Goal: Find specific page/section: Find specific page/section

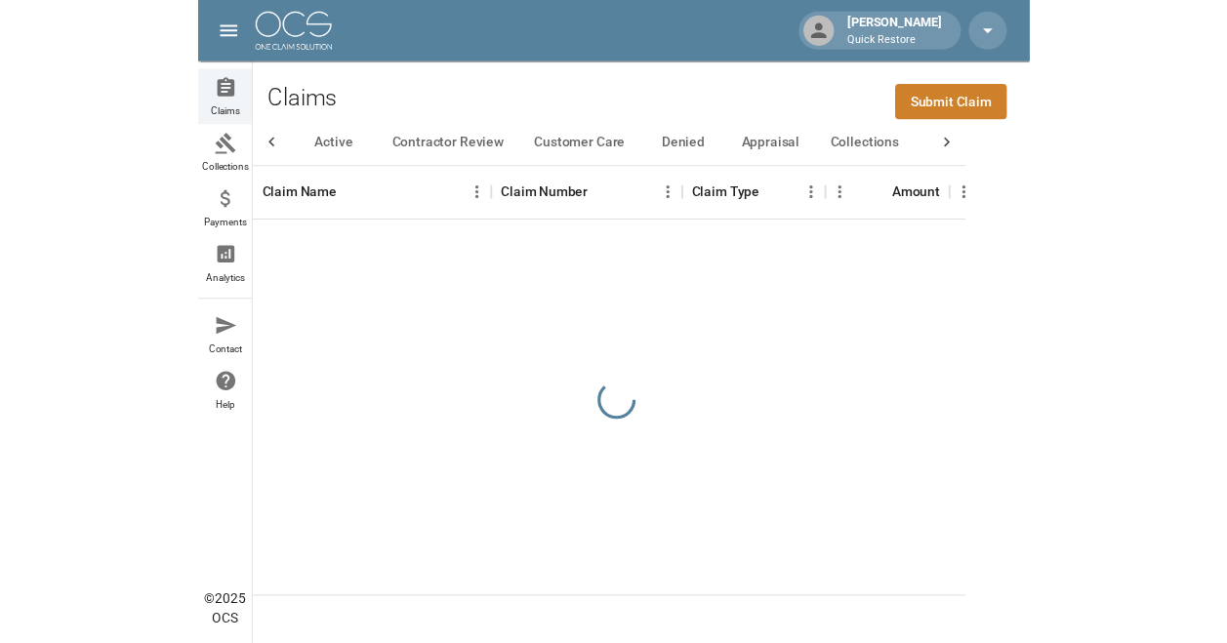
scroll to position [0, 76]
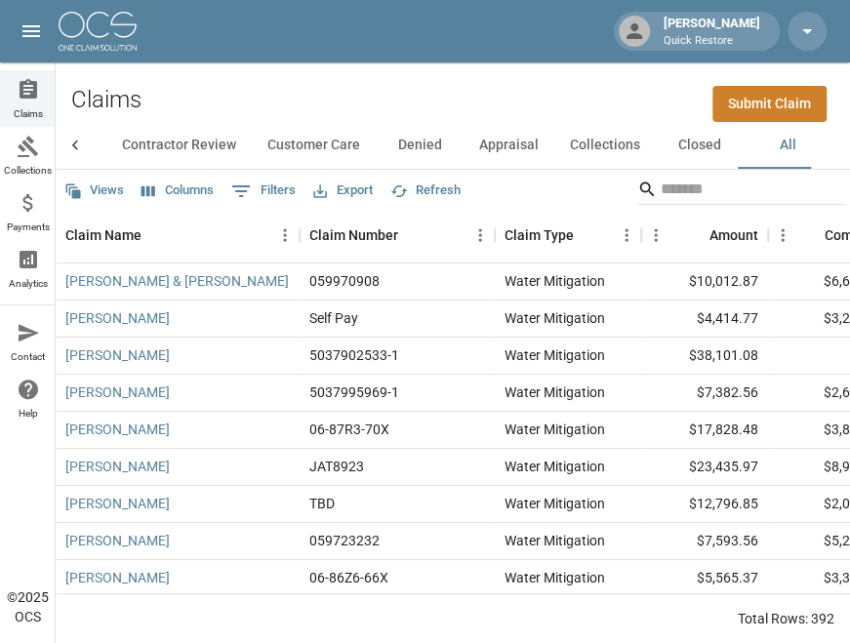
click at [528, 122] on button "Appraisal" at bounding box center [509, 145] width 91 height 47
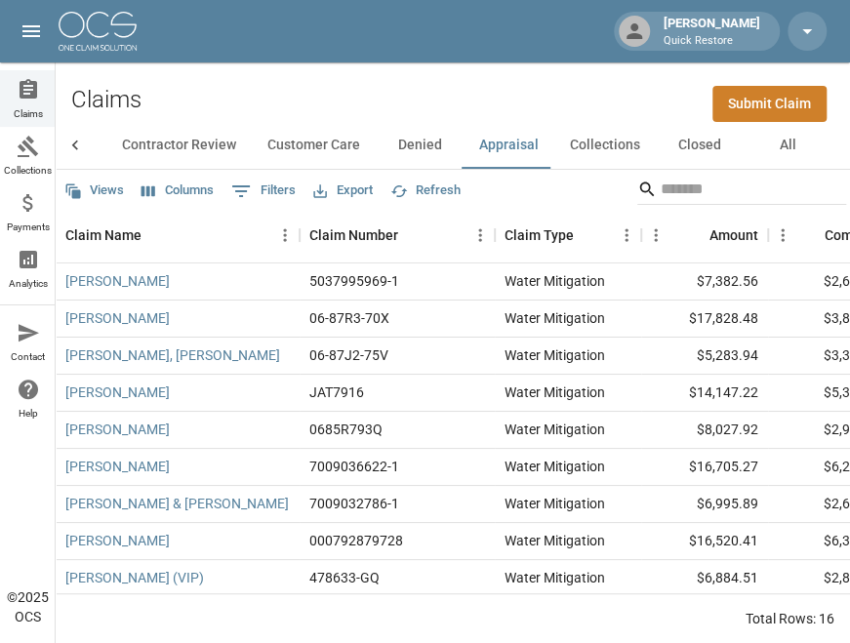
click at [502, 128] on button "Appraisal" at bounding box center [509, 145] width 91 height 47
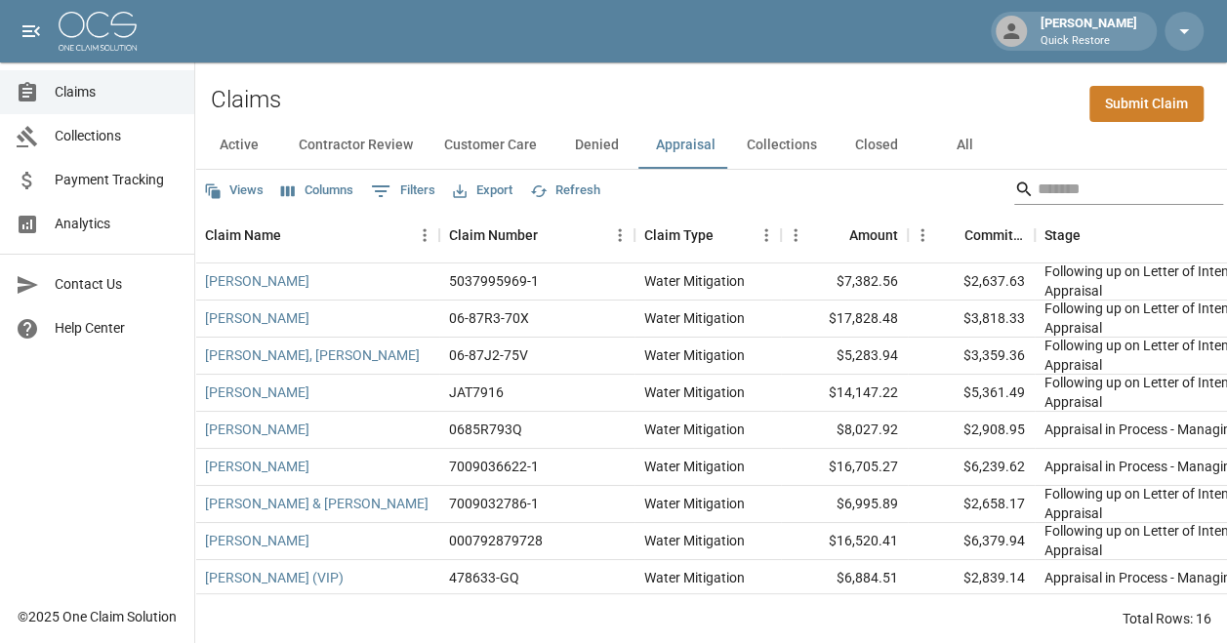
click at [864, 193] on input "Search" at bounding box center [1116, 189] width 156 height 31
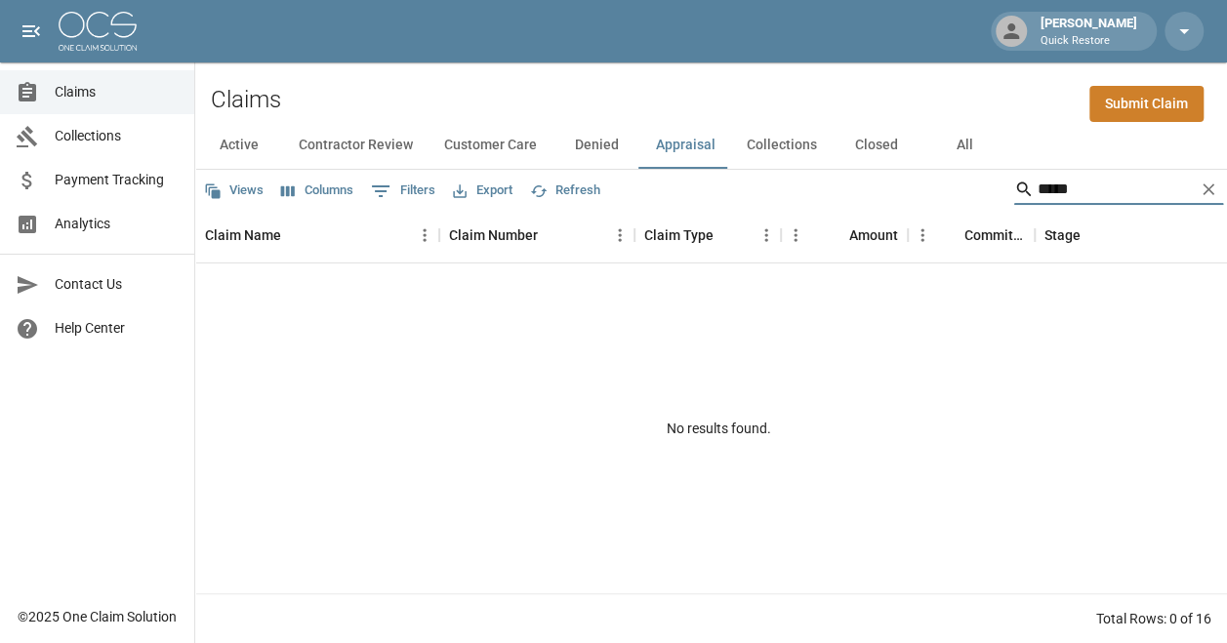
type input "*****"
click at [864, 143] on button "All" at bounding box center [964, 145] width 88 height 47
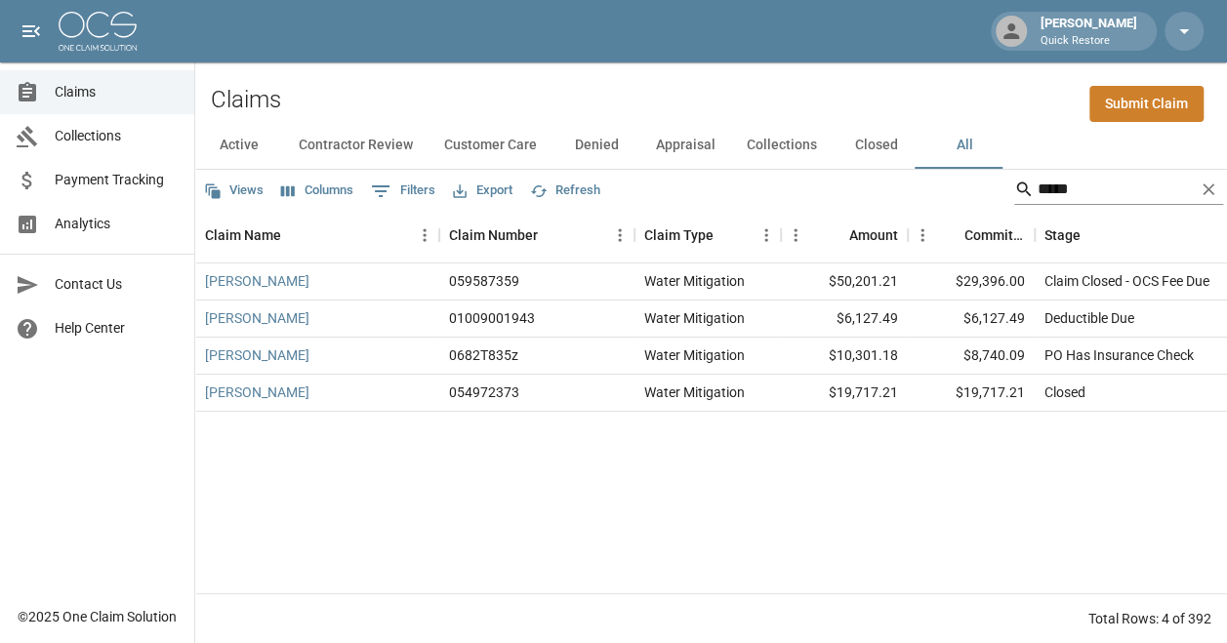
click at [864, 184] on input "*****" at bounding box center [1116, 189] width 156 height 31
click at [233, 363] on link "[PERSON_NAME]" at bounding box center [257, 356] width 104 height 20
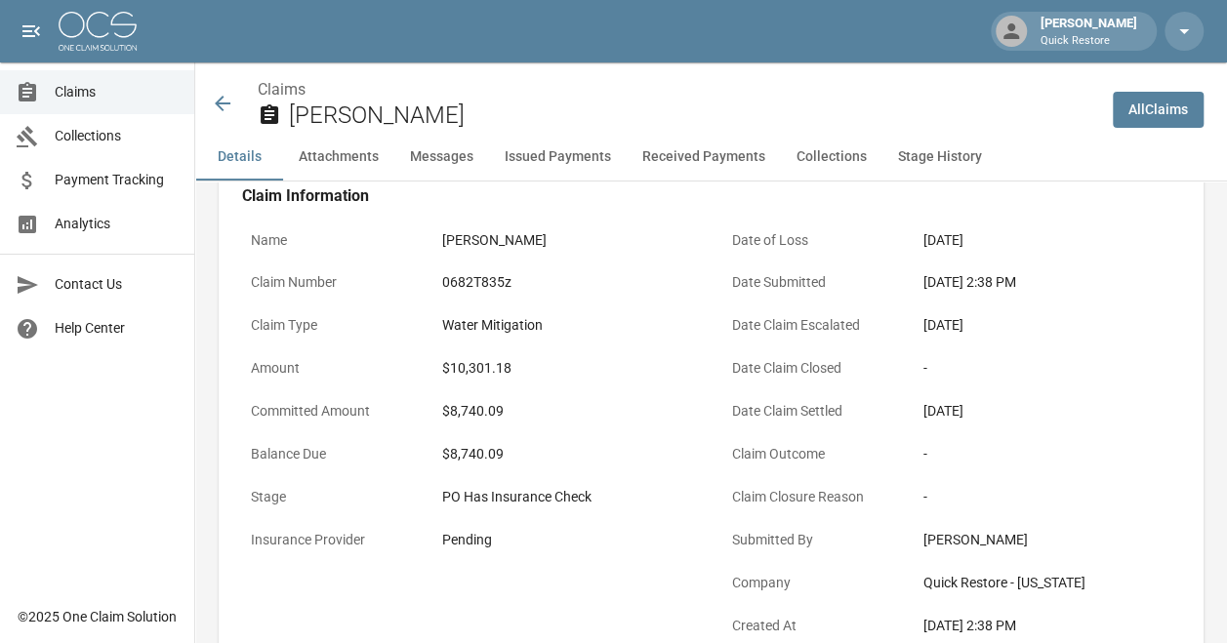
scroll to position [91, 0]
click at [697, 105] on h2 "[PERSON_NAME]" at bounding box center [693, 116] width 808 height 28
click at [864, 108] on link "All Claims" at bounding box center [1158, 110] width 91 height 36
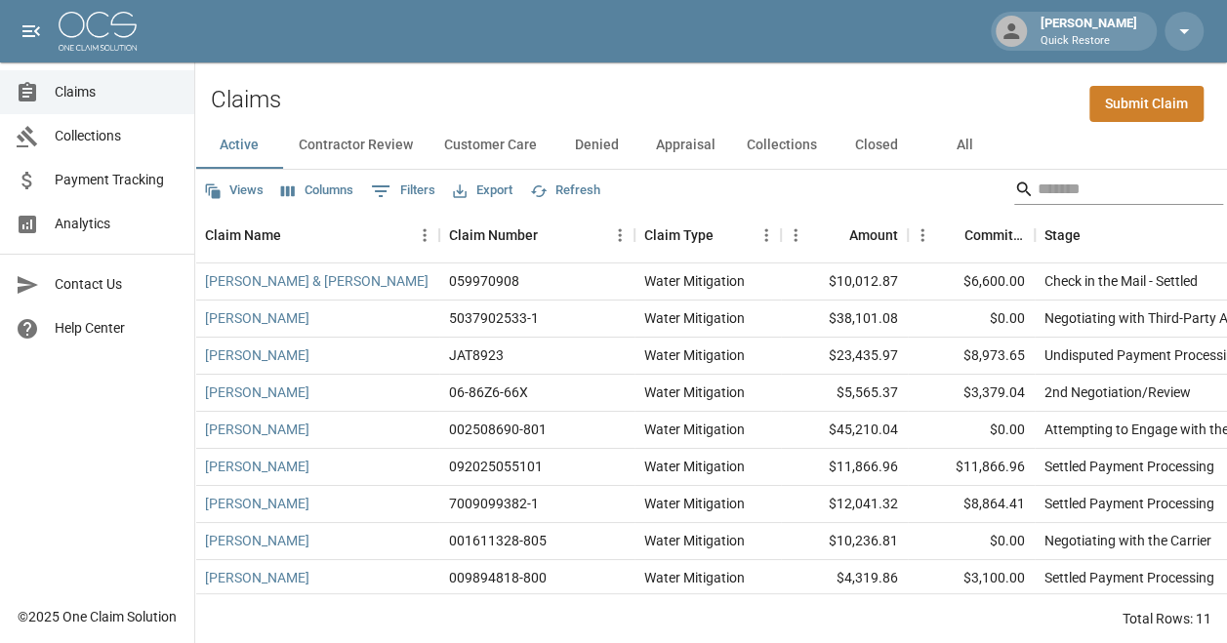
click at [864, 190] on input "Search" at bounding box center [1116, 189] width 156 height 31
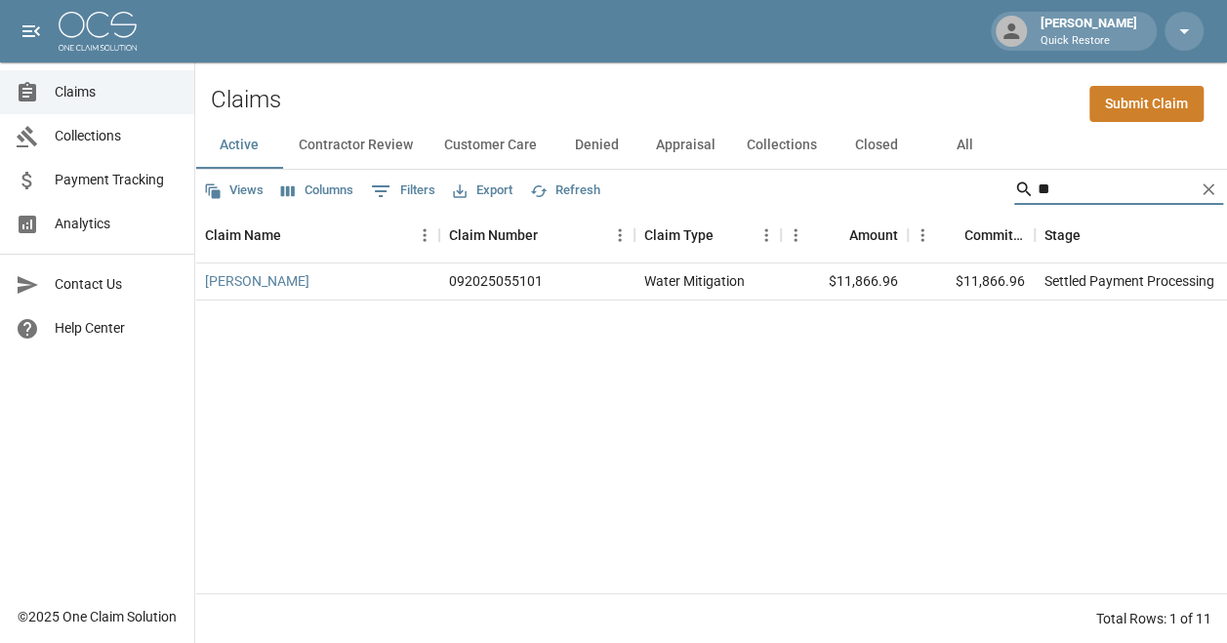
type input "*"
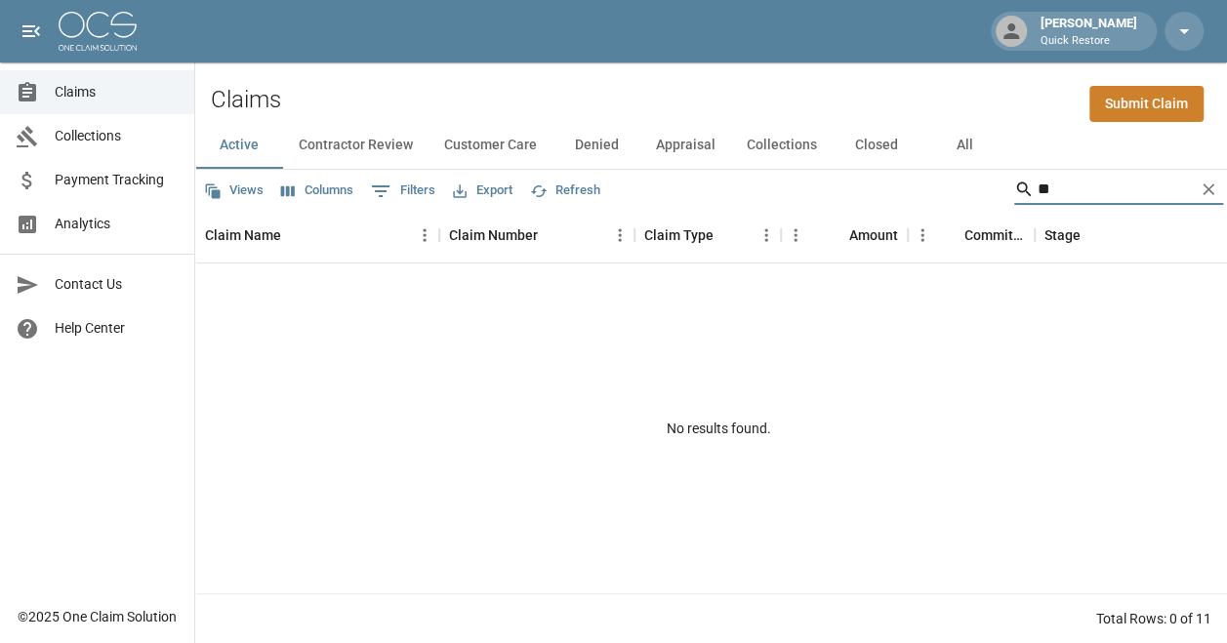
type input "*"
type input "*****"
click at [864, 158] on button "All" at bounding box center [964, 145] width 88 height 47
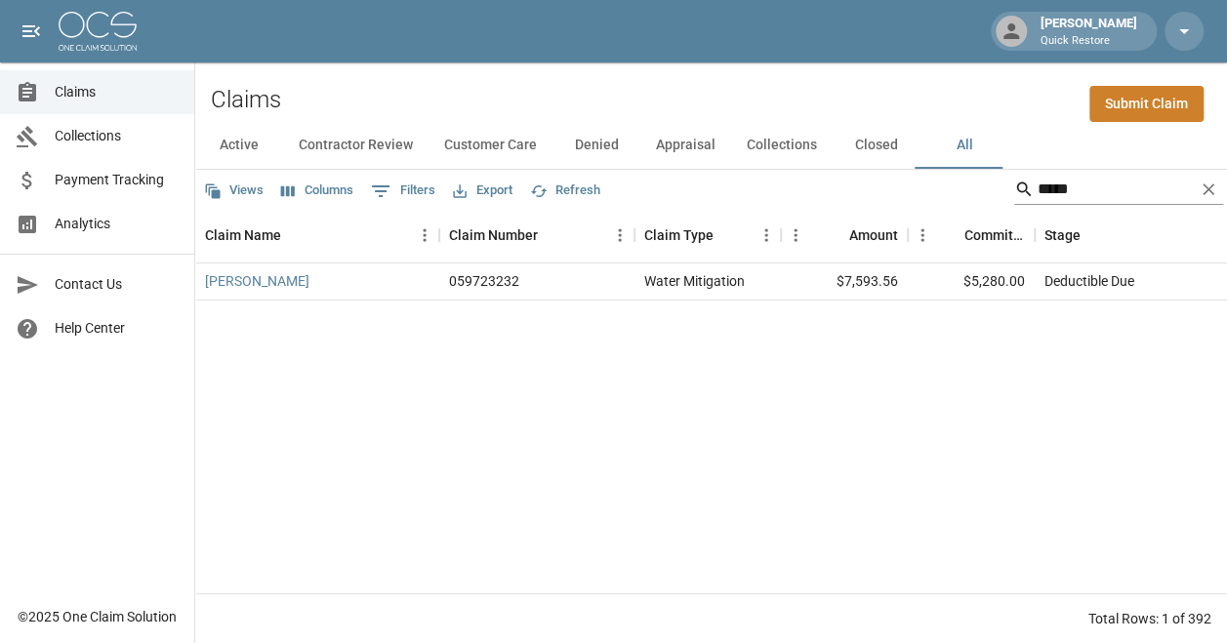
click at [864, 191] on input "*****" at bounding box center [1116, 189] width 156 height 31
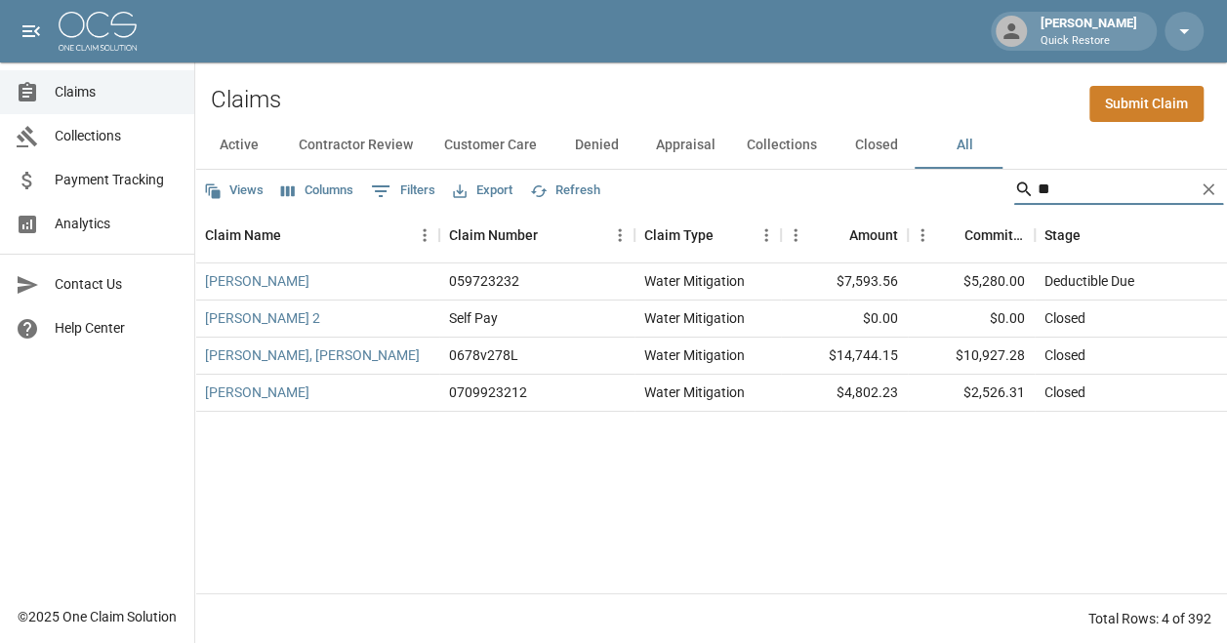
type input "*"
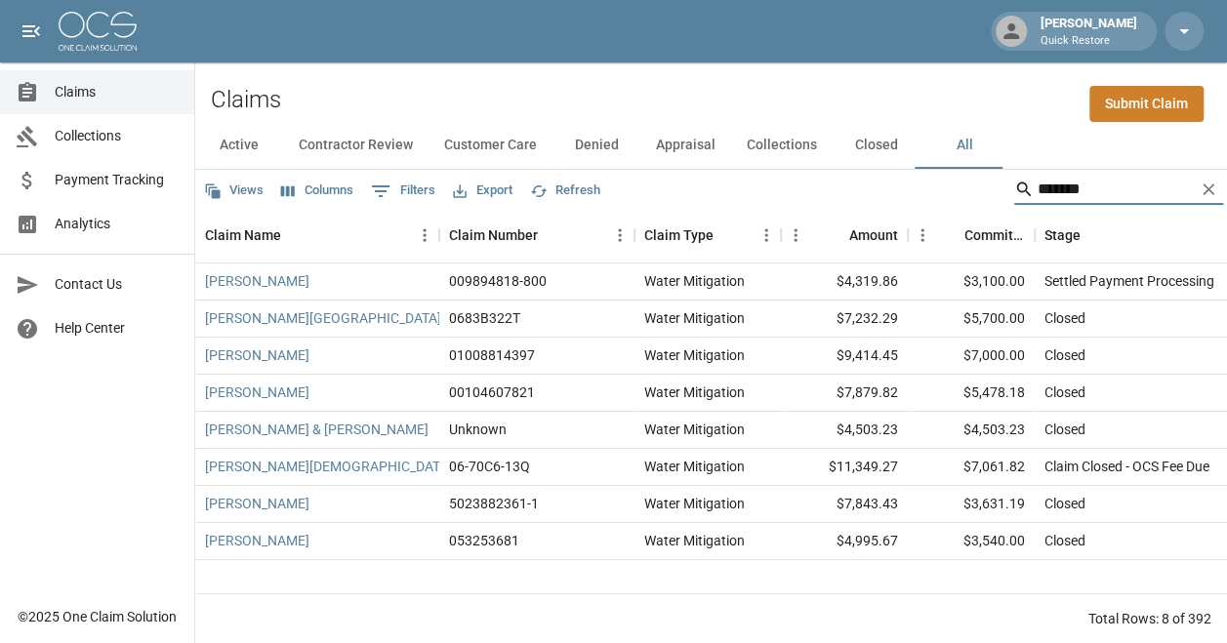
type input "*******"
click at [864, 188] on icon "Clear" at bounding box center [1208, 189] width 12 height 12
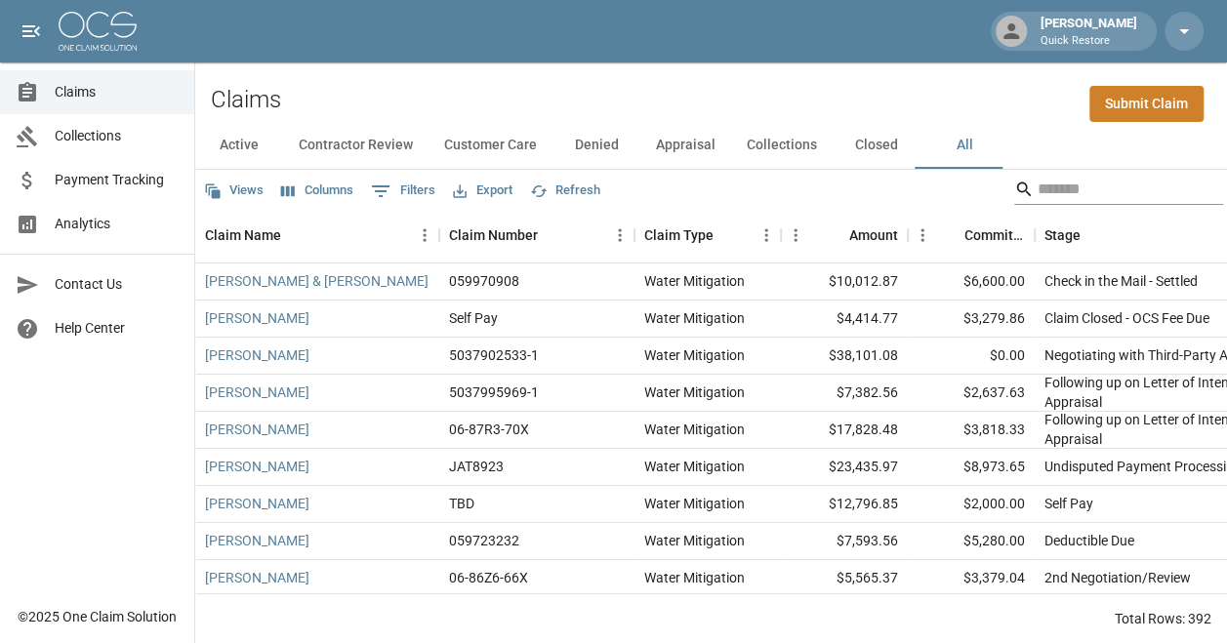
click at [864, 191] on input "Search" at bounding box center [1116, 189] width 156 height 31
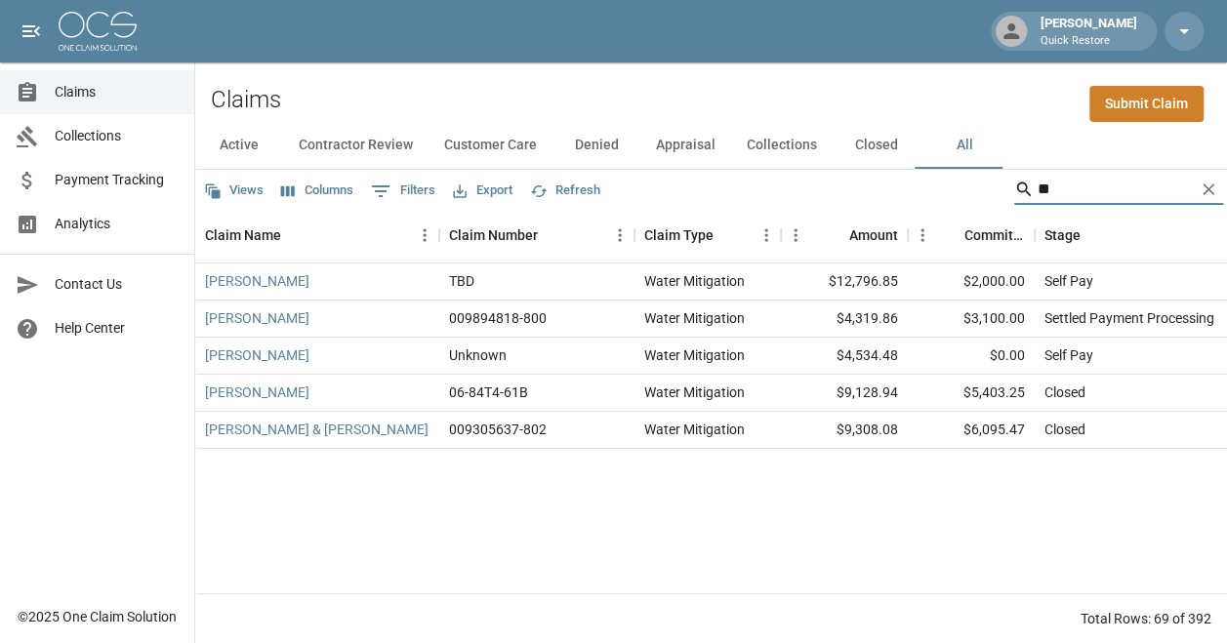
type input "*"
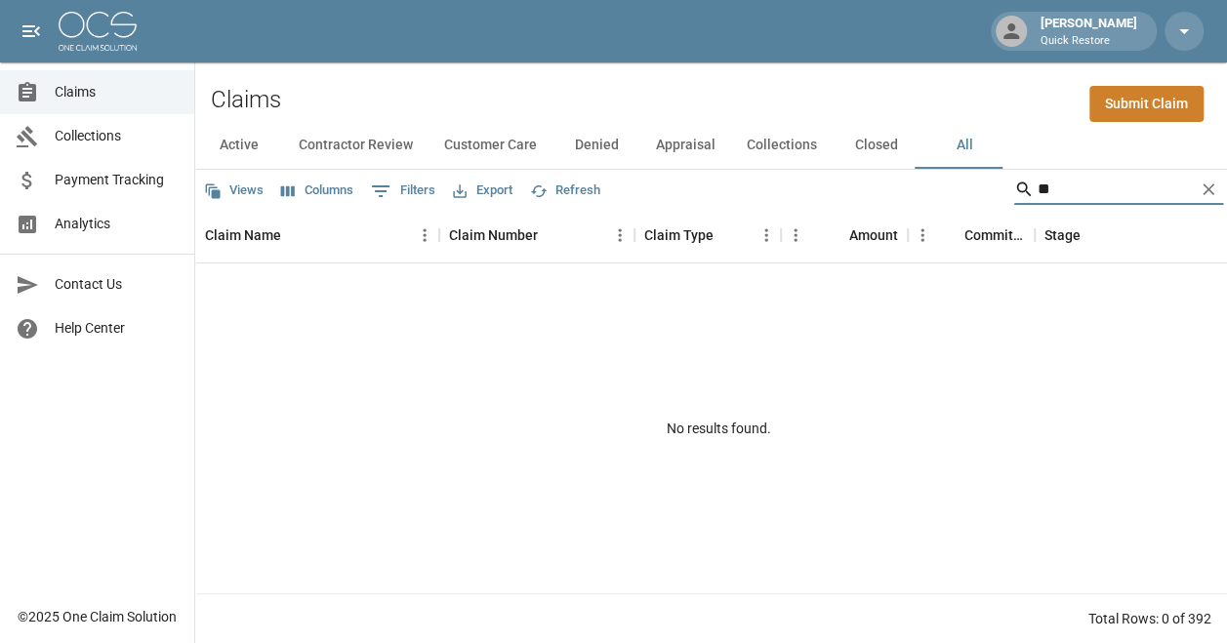
type input "*"
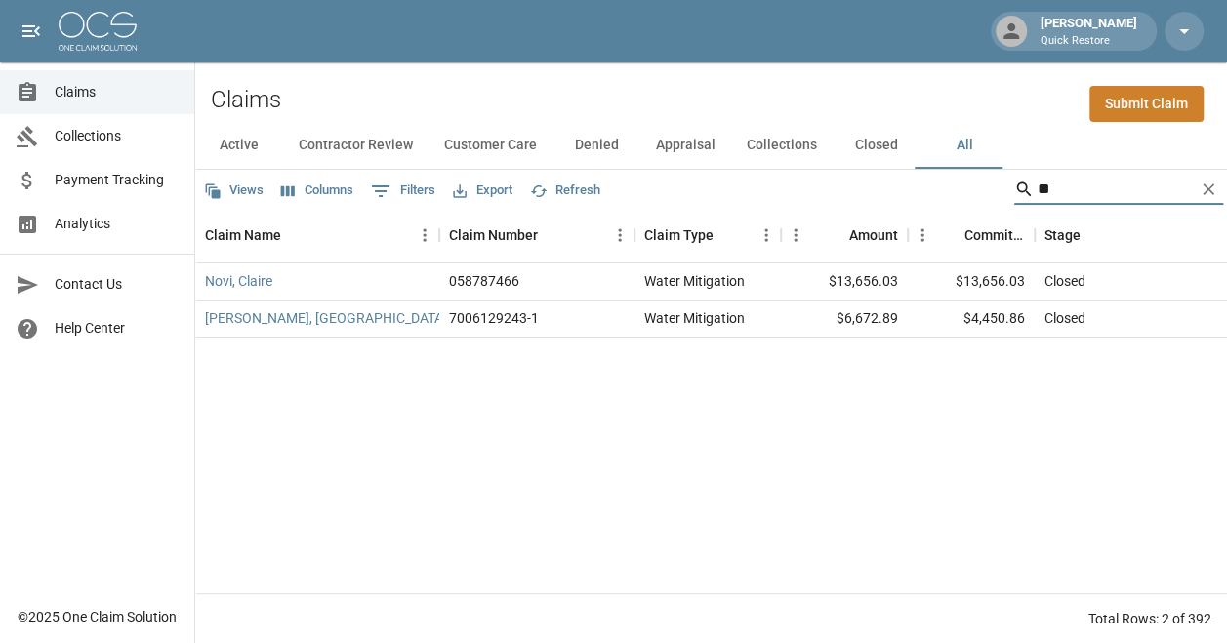
type input "*"
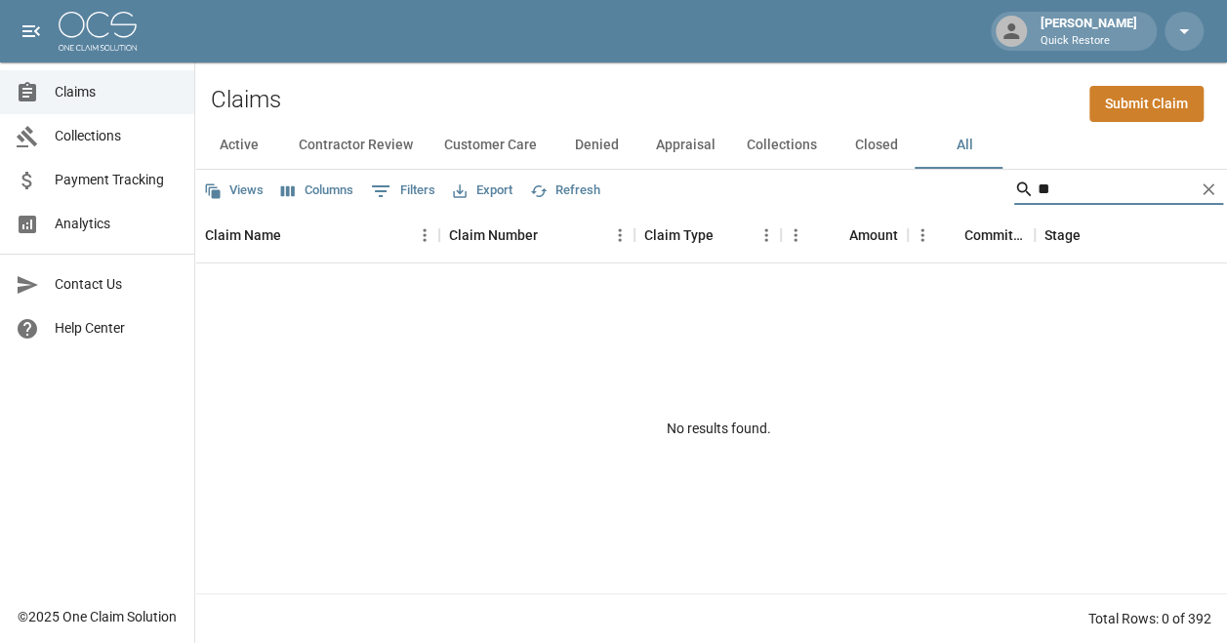
type input "*"
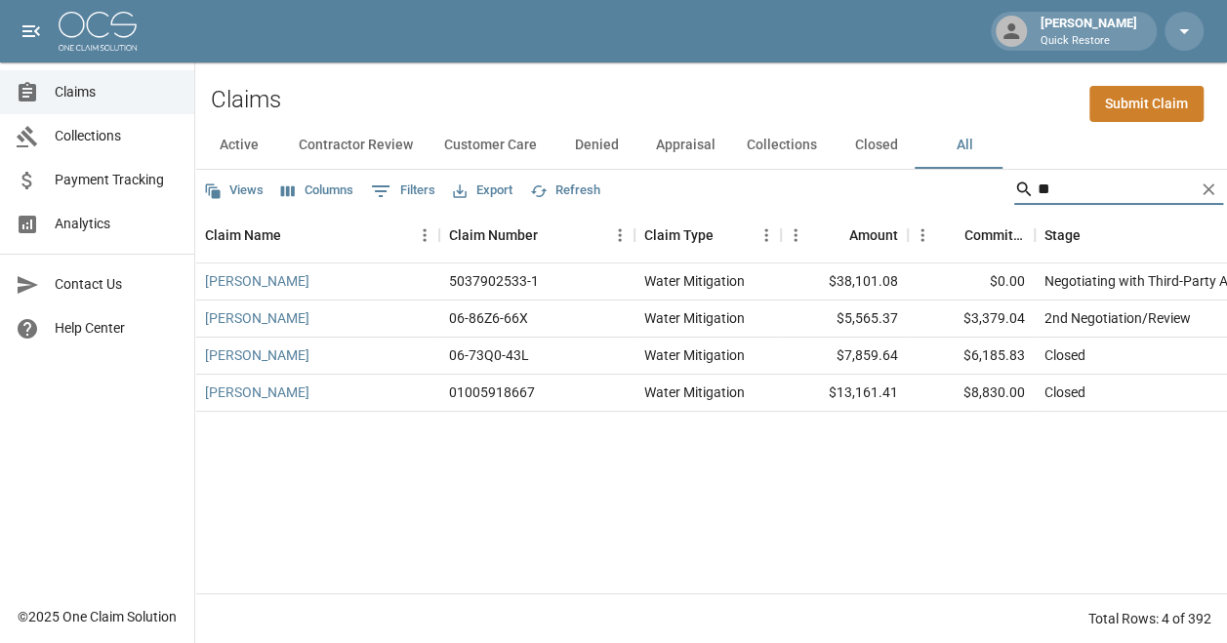
type input "*"
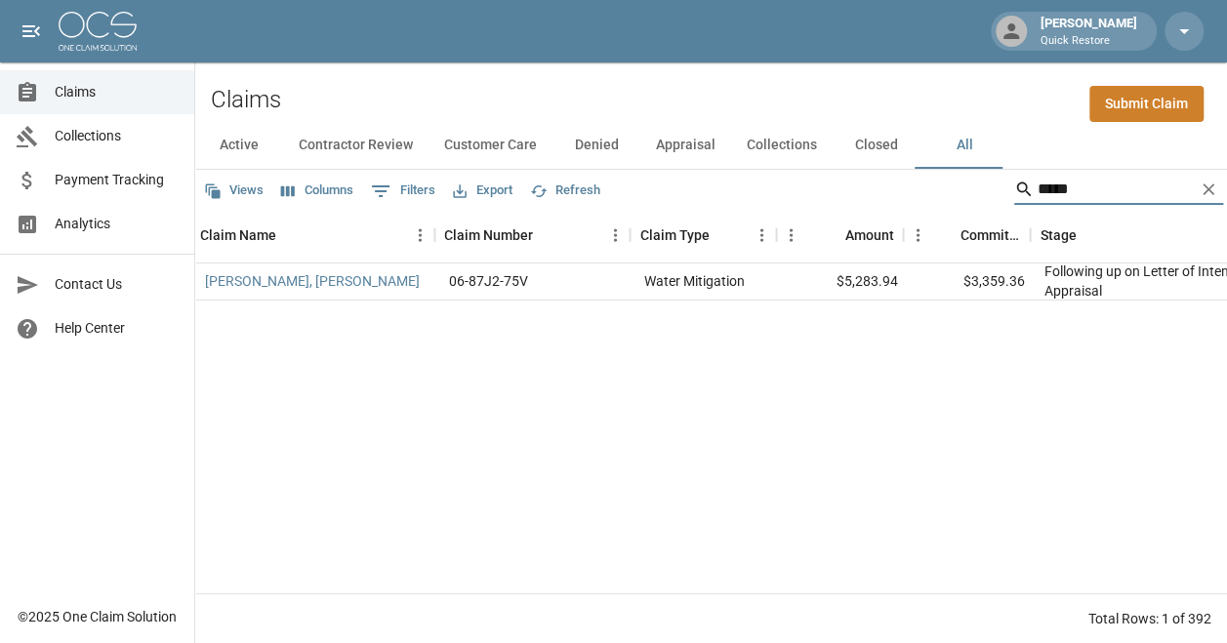
scroll to position [0, 4]
click at [864, 191] on input "*****" at bounding box center [1116, 189] width 156 height 31
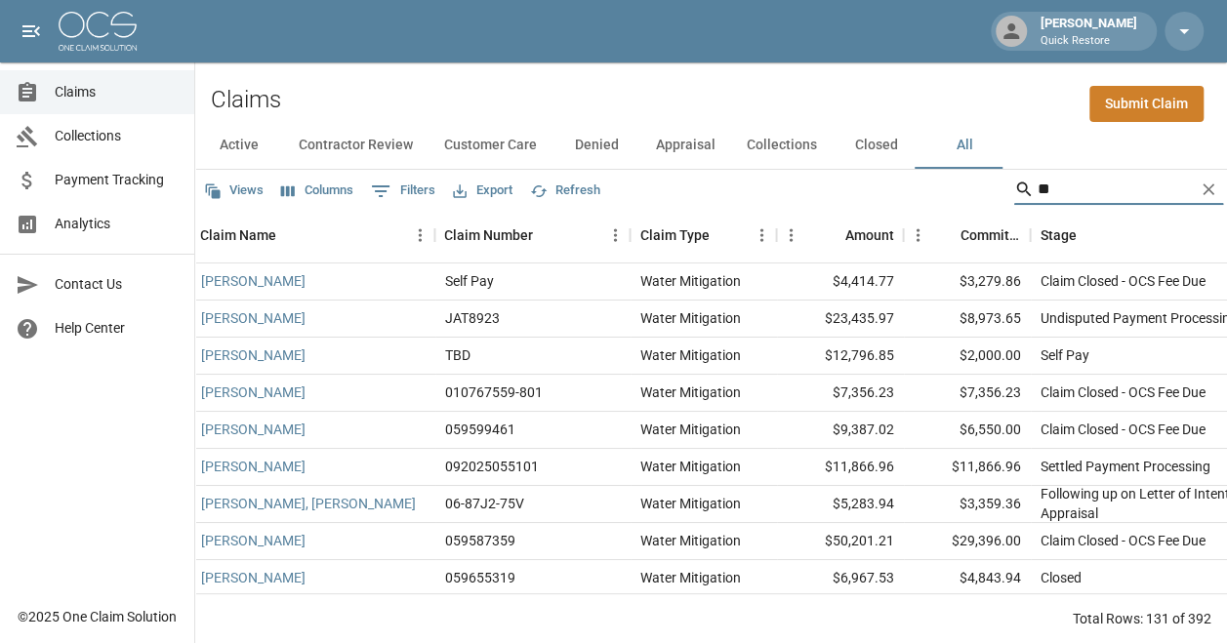
type input "*"
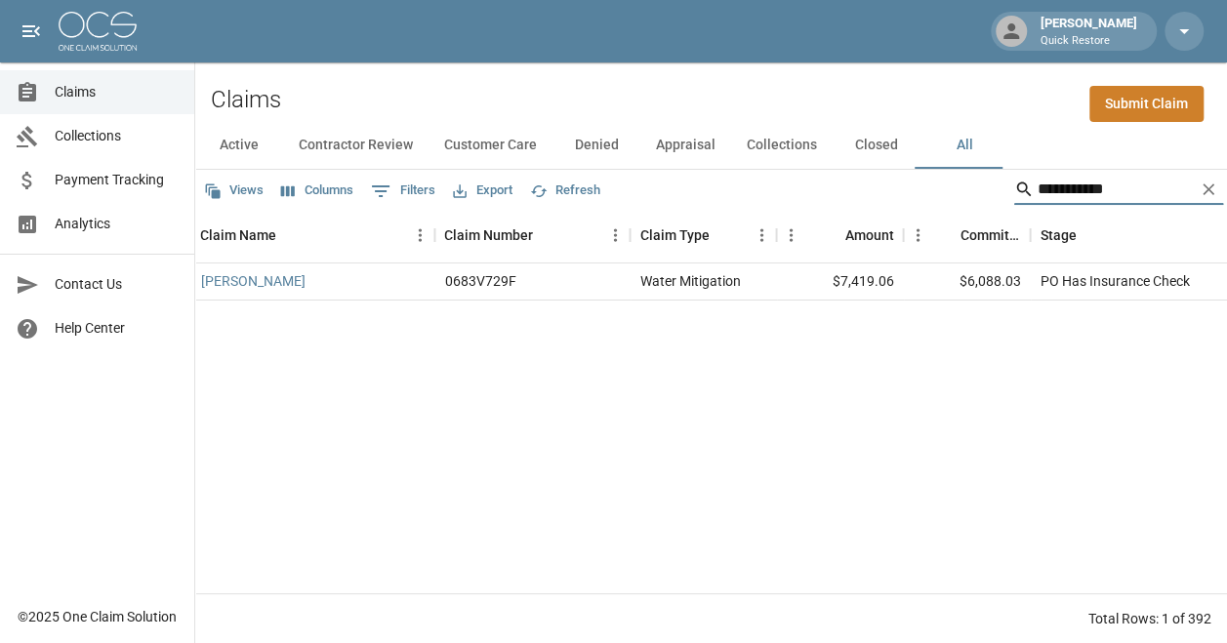
type input "**********"
click at [253, 283] on link "[PERSON_NAME]" at bounding box center [253, 281] width 104 height 20
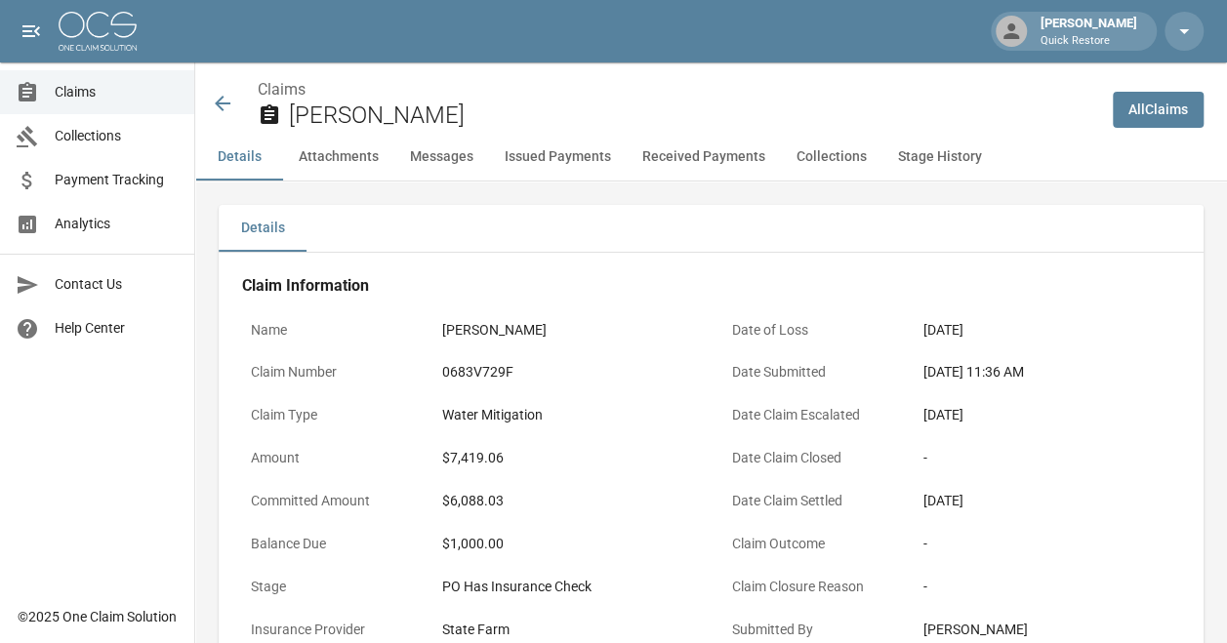
click at [186, 102] on link "Claims" at bounding box center [97, 92] width 194 height 44
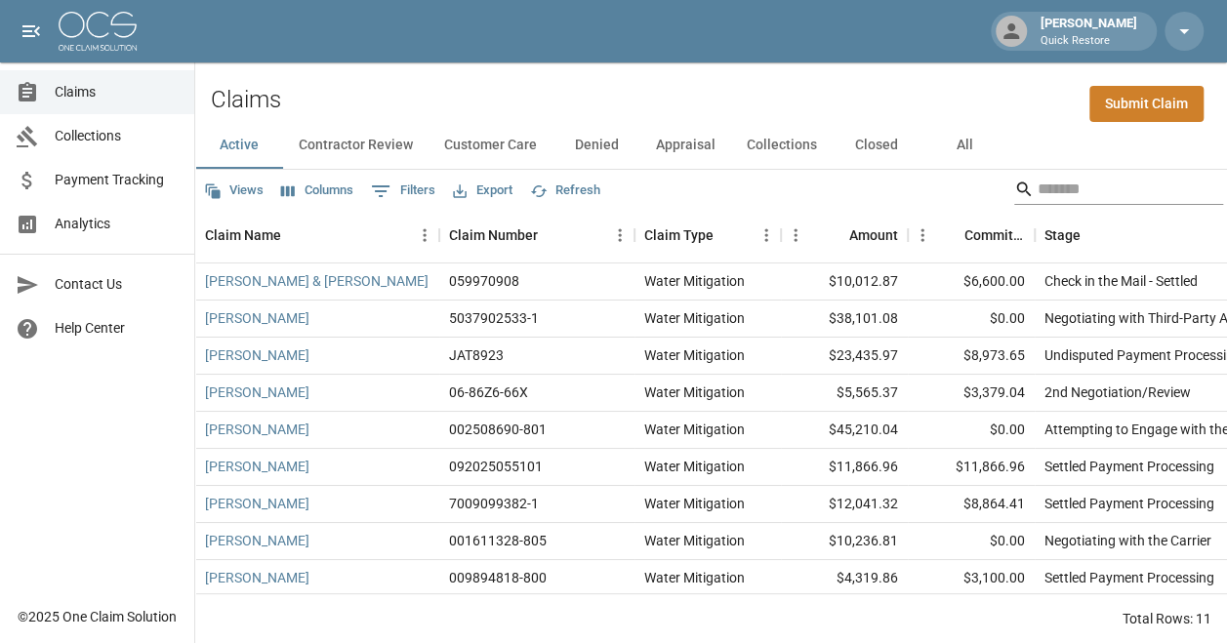
click at [864, 186] on input "Search" at bounding box center [1116, 189] width 156 height 31
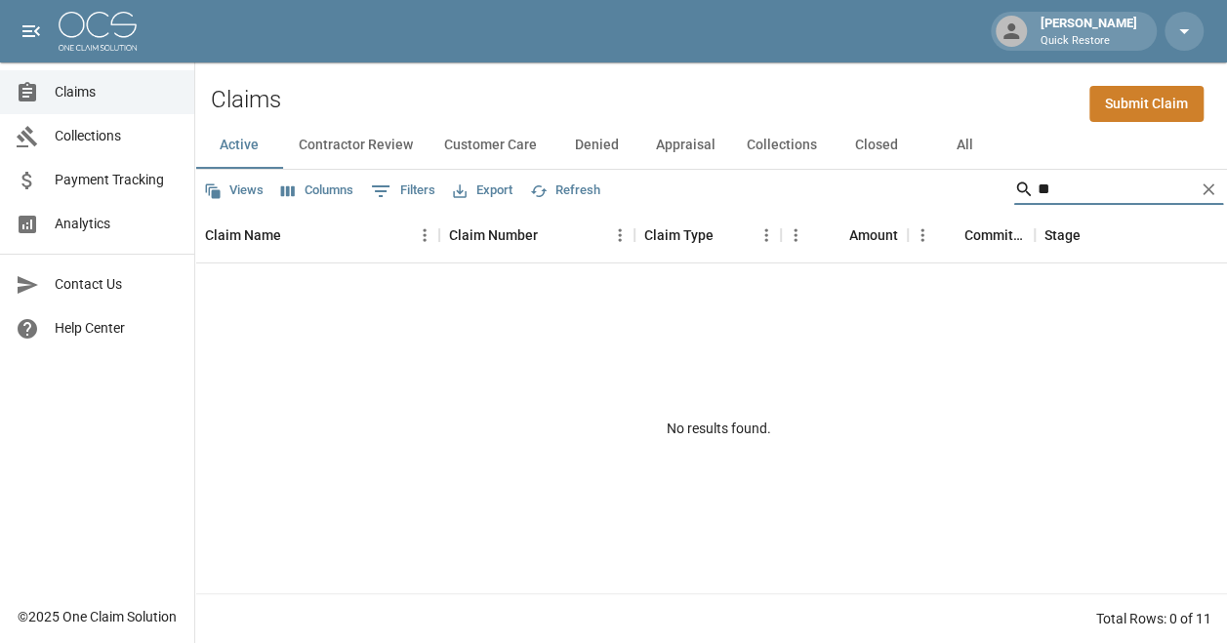
type input "*"
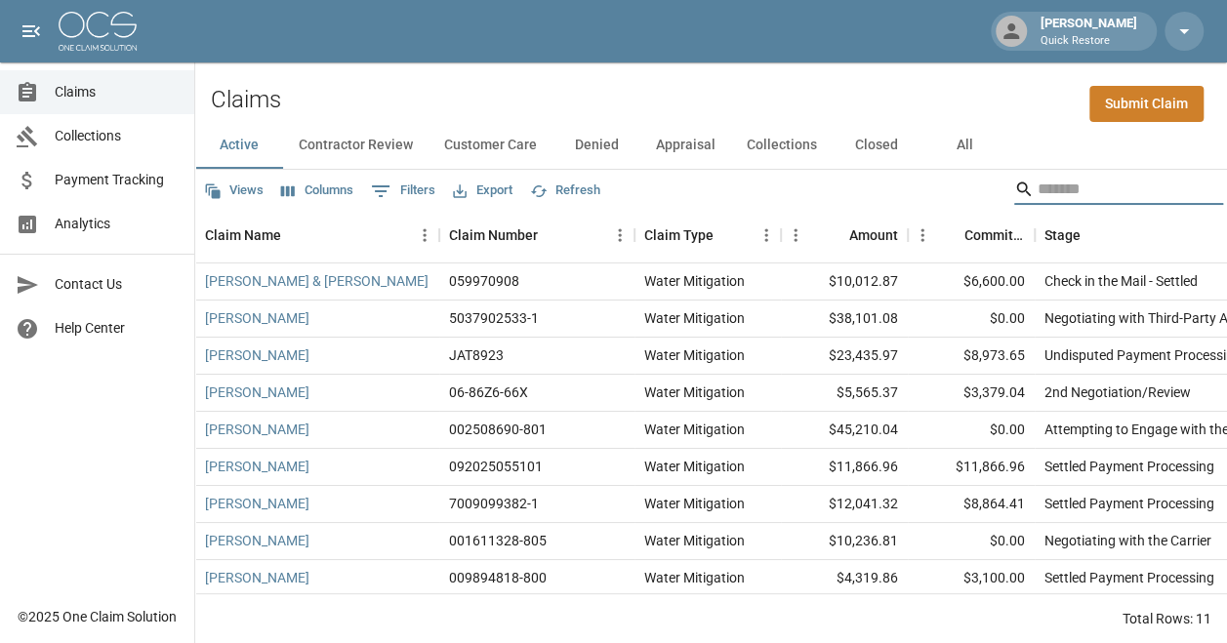
click at [864, 157] on button "All" at bounding box center [964, 145] width 88 height 47
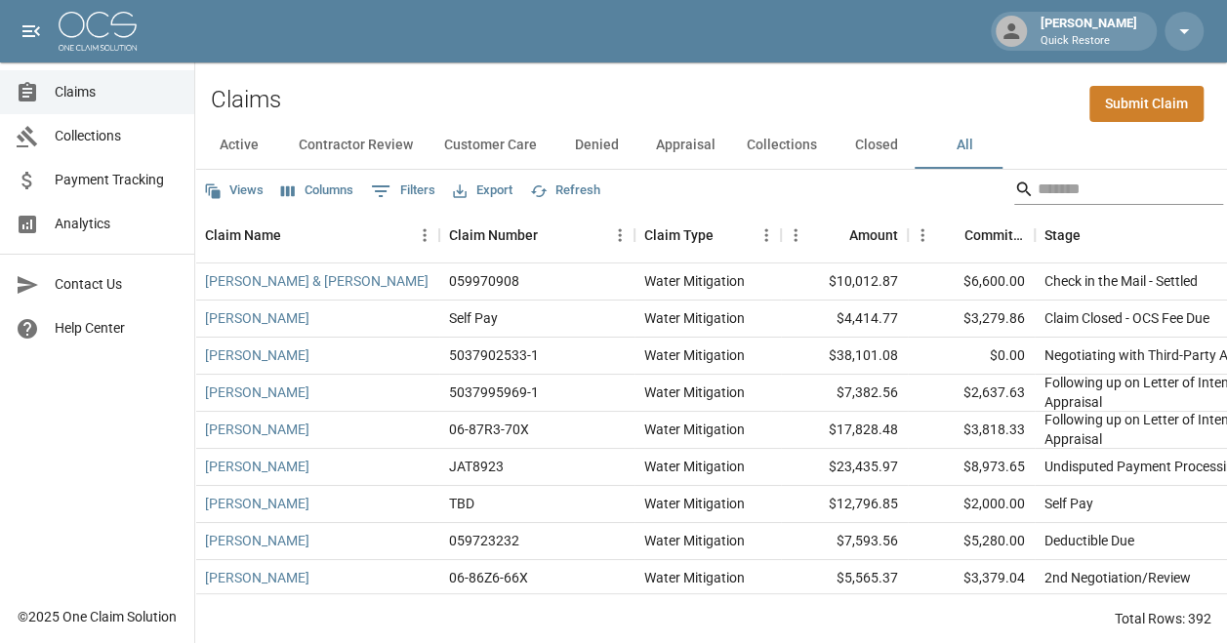
click at [864, 178] on input "Search" at bounding box center [1116, 189] width 156 height 31
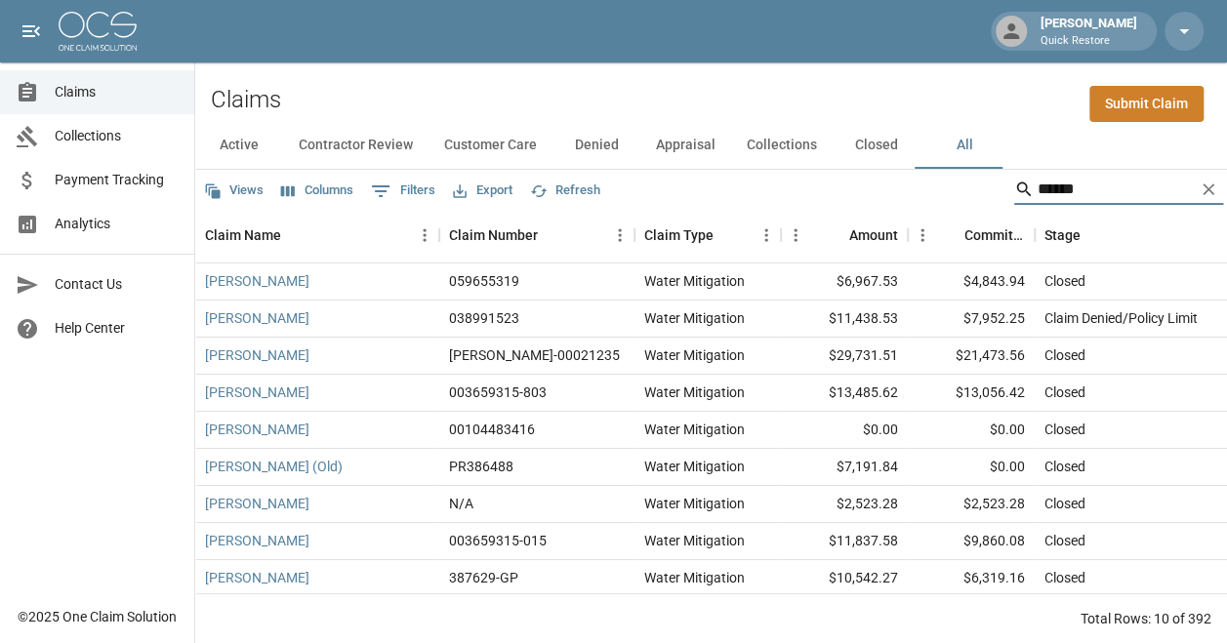
type input "*****"
click at [864, 188] on icon "Clear" at bounding box center [1208, 189] width 12 height 12
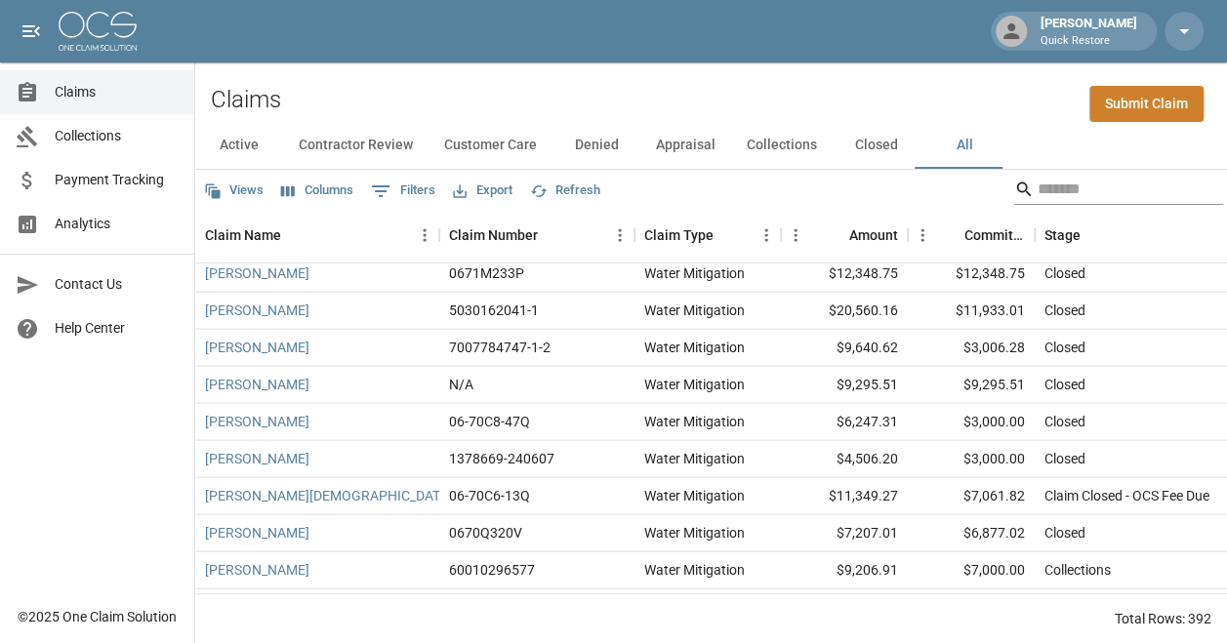
scroll to position [5834, 0]
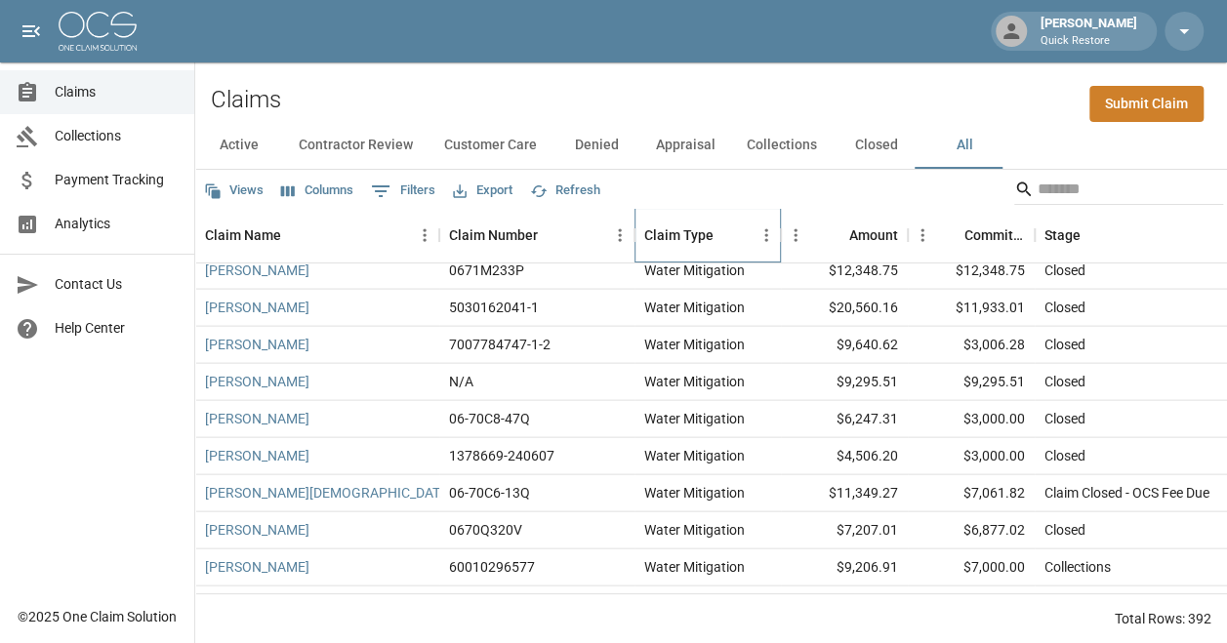
click at [652, 223] on div "Claim Type" at bounding box center [678, 235] width 69 height 55
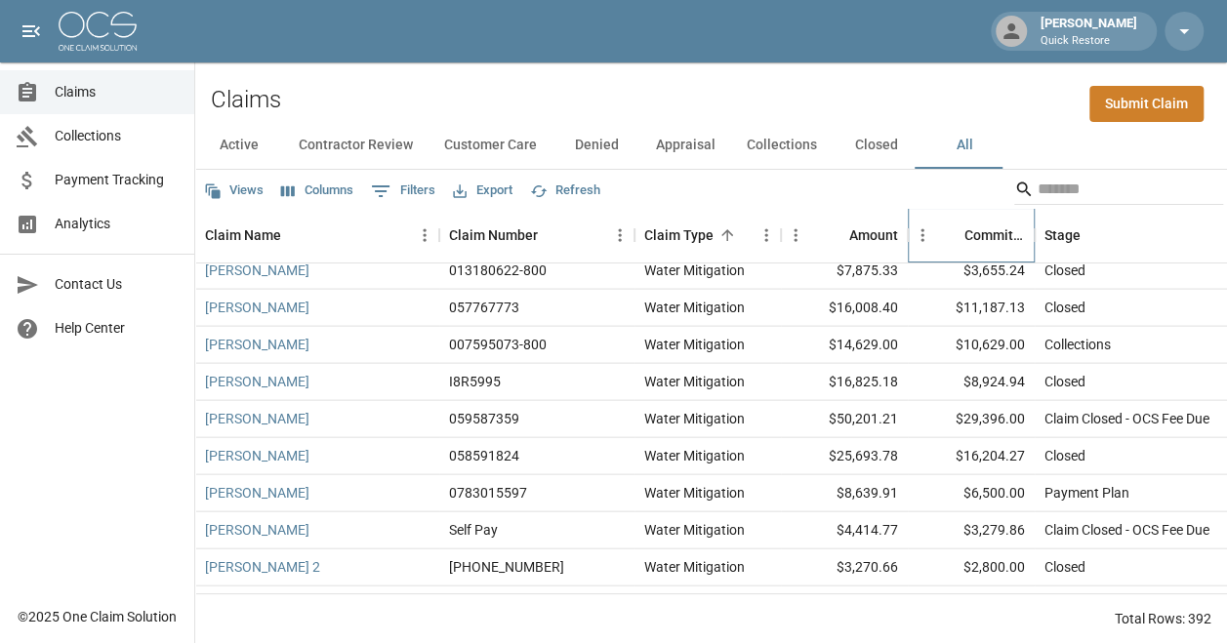
click at [864, 258] on div "Committed Amount" at bounding box center [994, 235] width 61 height 55
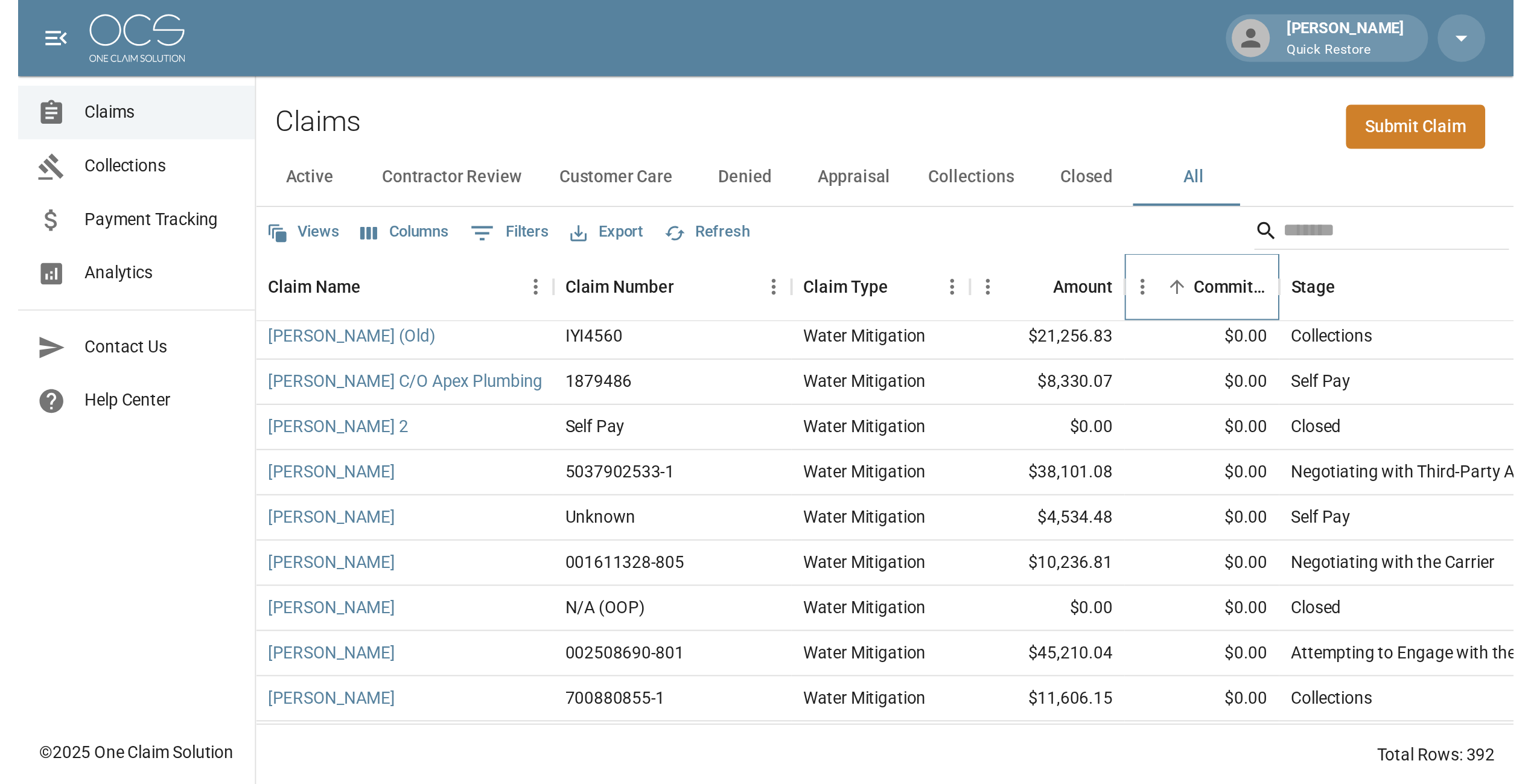
scroll to position [0, 0]
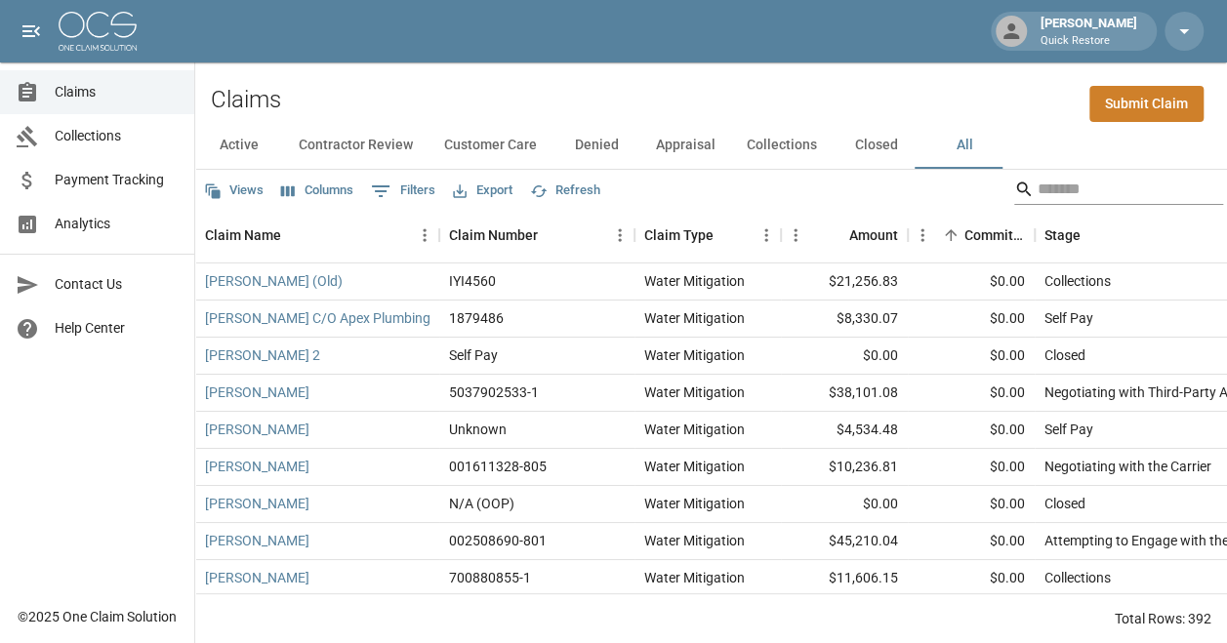
click at [864, 183] on input "Search" at bounding box center [1116, 189] width 156 height 31
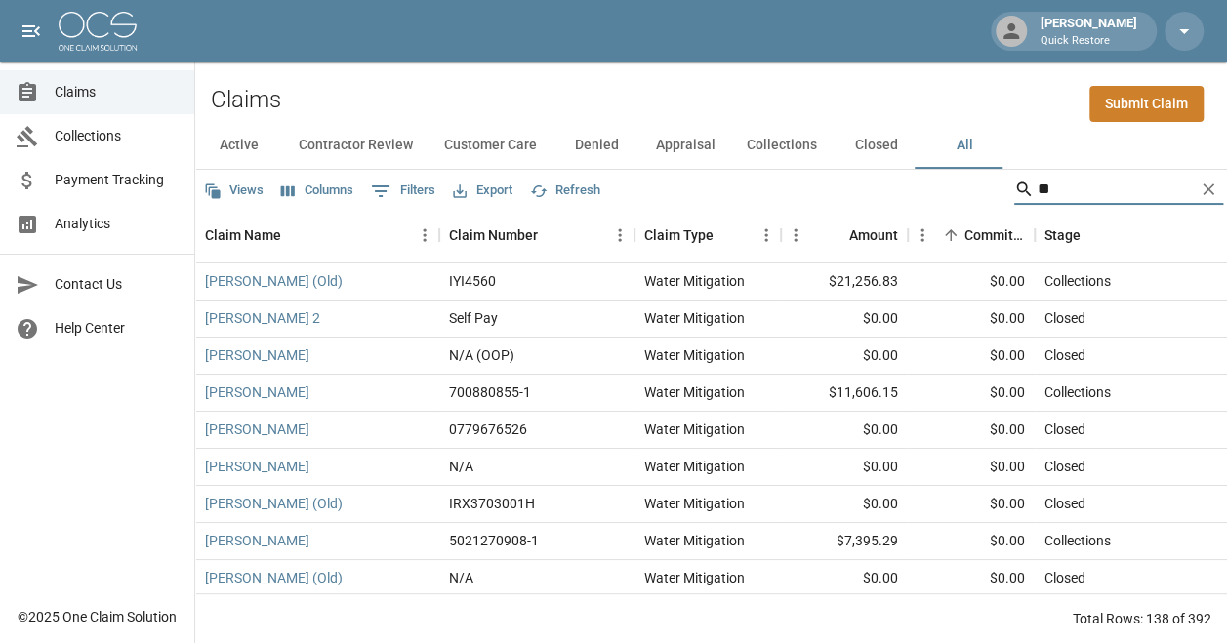
type input "*"
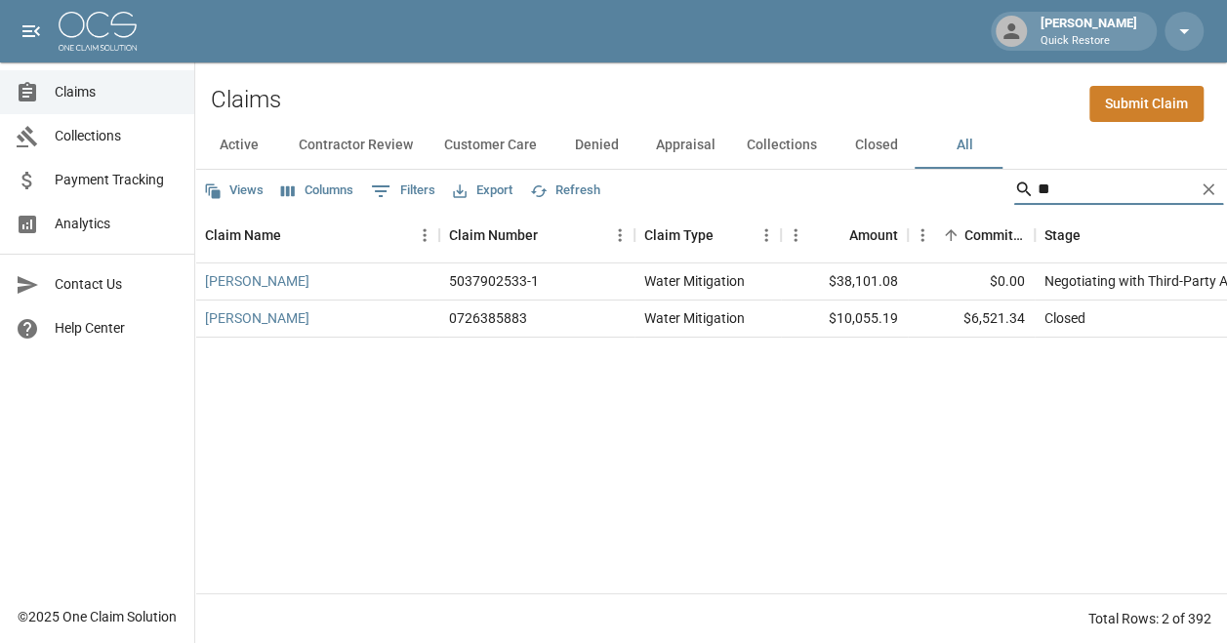
type input "*"
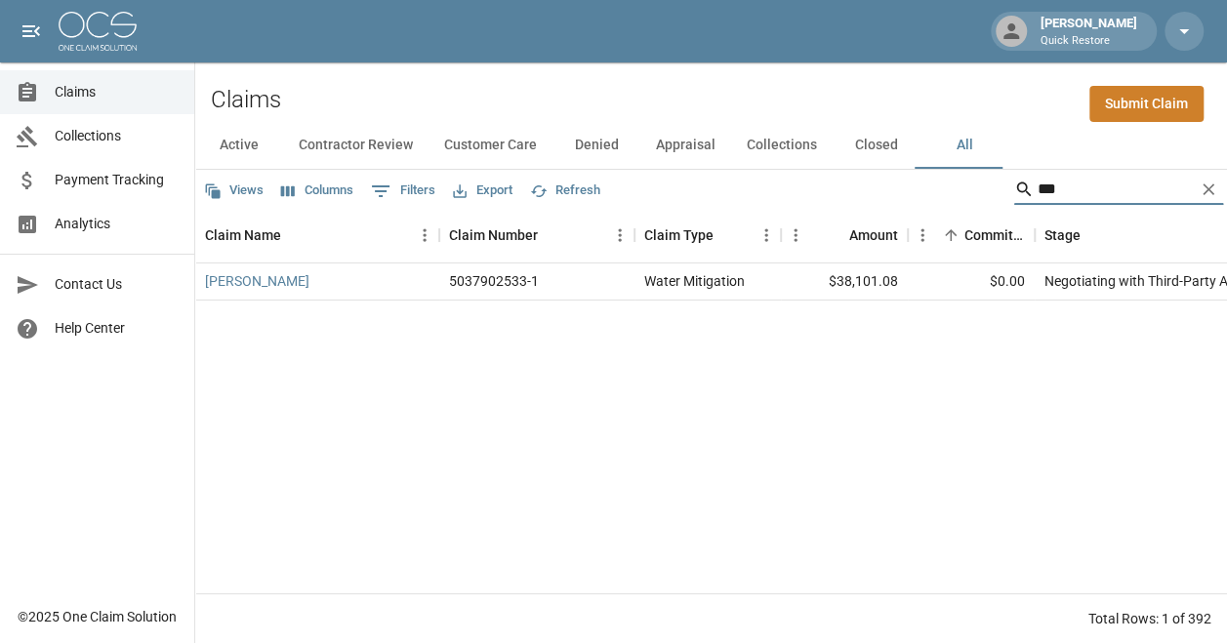
type input "***"
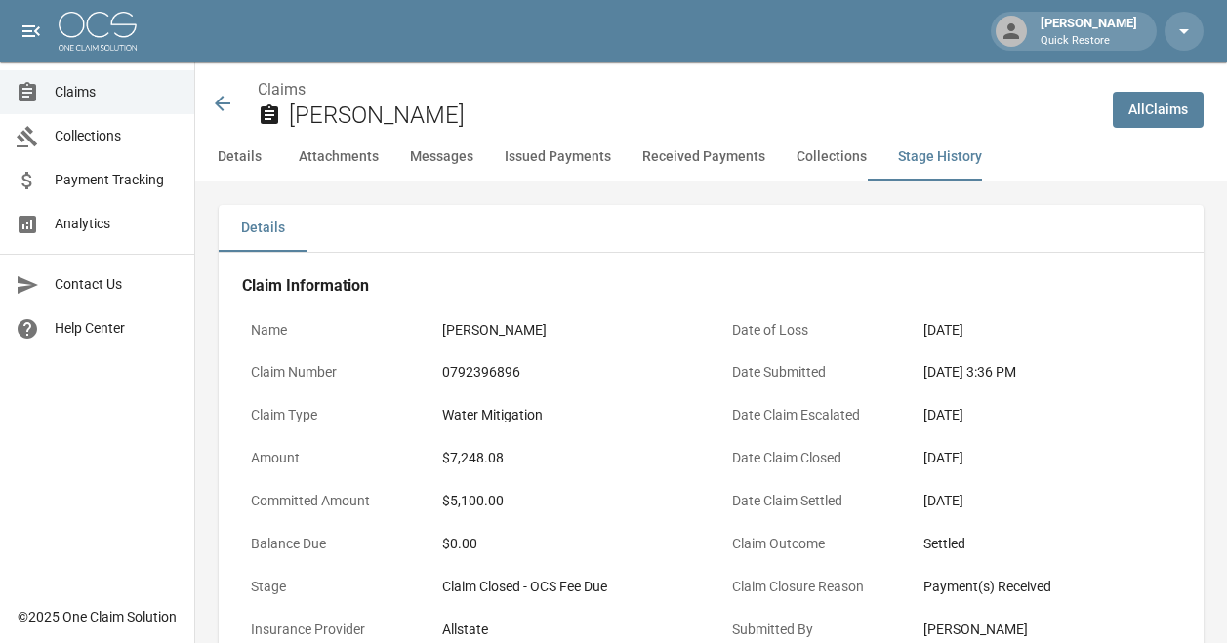
scroll to position [4070, 0]
